Goal: Information Seeking & Learning: Learn about a topic

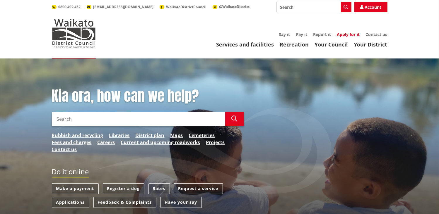
click at [349, 33] on link "Apply for it" at bounding box center [348, 35] width 23 height 6
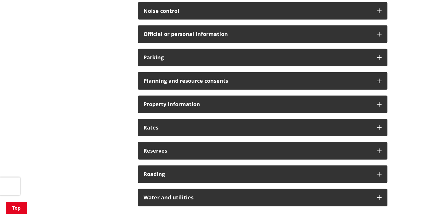
scroll to position [546, 0]
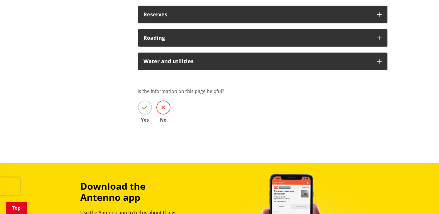
click at [169, 107] on span at bounding box center [163, 108] width 14 height 14
click at [0, 0] on input "No" at bounding box center [0, 0] width 0 height 0
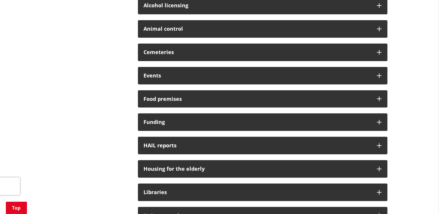
scroll to position [0, 0]
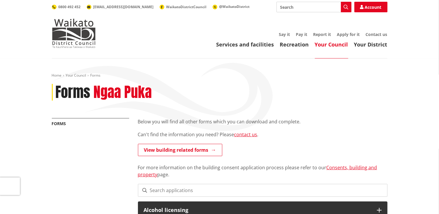
drag, startPoint x: 290, startPoint y: 7, endPoint x: 295, endPoint y: 8, distance: 4.7
click at [291, 7] on input "Search" at bounding box center [313, 7] width 75 height 11
type input "vacancies"
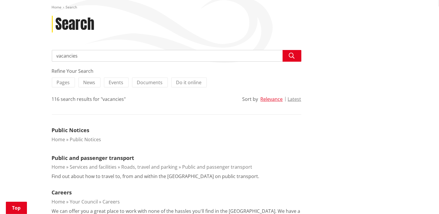
scroll to position [136, 0]
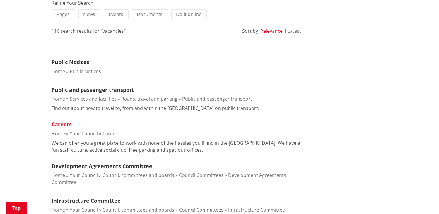
click at [61, 122] on link "Careers" at bounding box center [62, 124] width 20 height 7
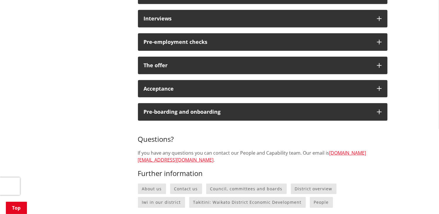
scroll to position [546, 0]
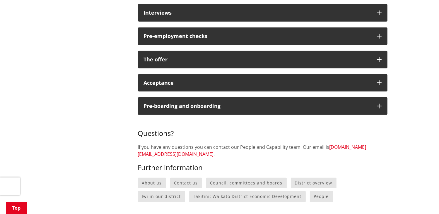
click at [170, 154] on link "[DOMAIN_NAME][EMAIL_ADDRESS][DOMAIN_NAME]" at bounding box center [252, 150] width 228 height 13
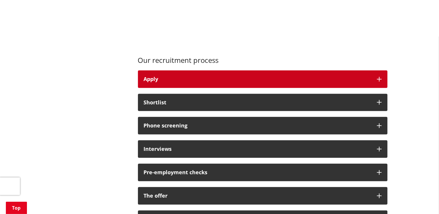
click at [162, 81] on div "Apply" at bounding box center [257, 79] width 227 height 6
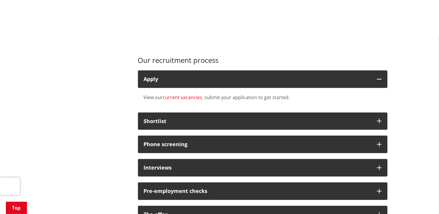
click at [189, 97] on link "current vacancies" at bounding box center [182, 97] width 39 height 6
click at [191, 96] on link "current vacancies" at bounding box center [182, 97] width 39 height 6
